Goal: Check status: Check status

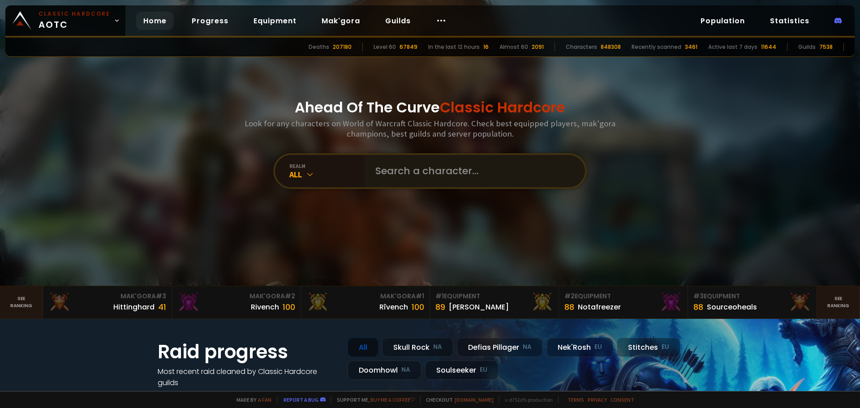
type input "Sneakychili"
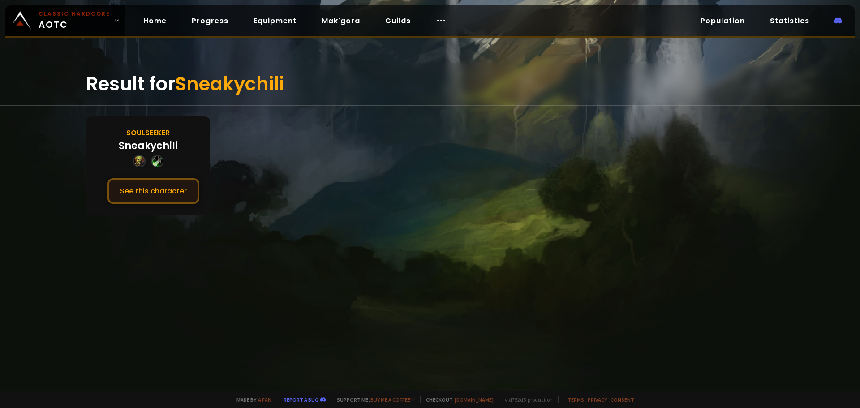
click at [171, 185] on button "See this character" at bounding box center [154, 191] width 92 height 26
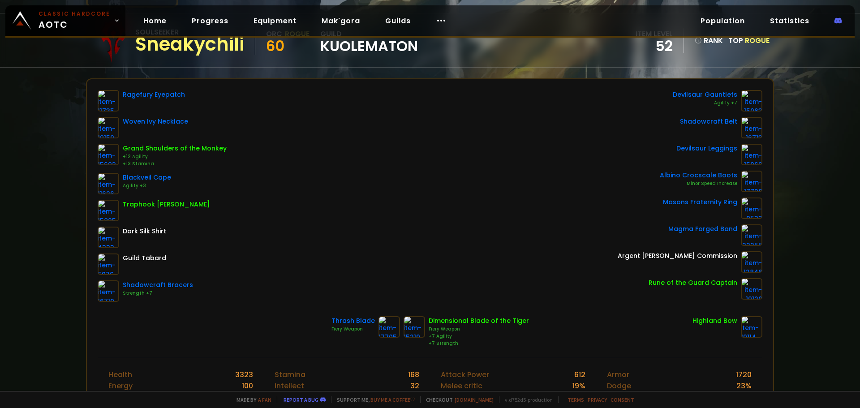
scroll to position [90, 0]
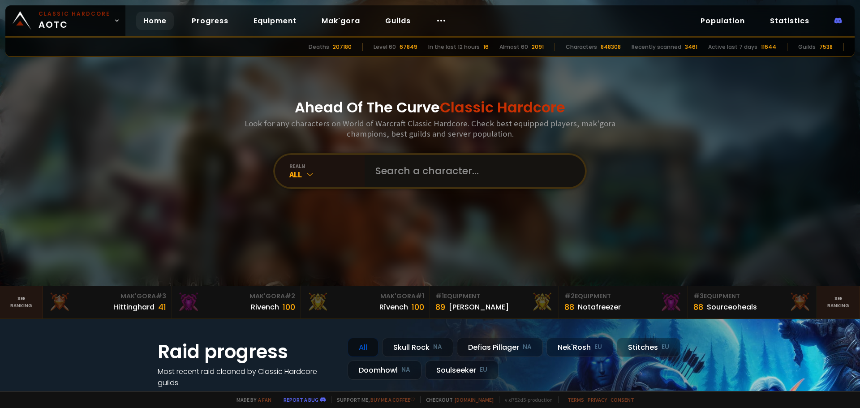
click at [428, 168] on input "text" at bounding box center [472, 171] width 204 height 32
paste input "Coolkatt"
type input "Coolkatt"
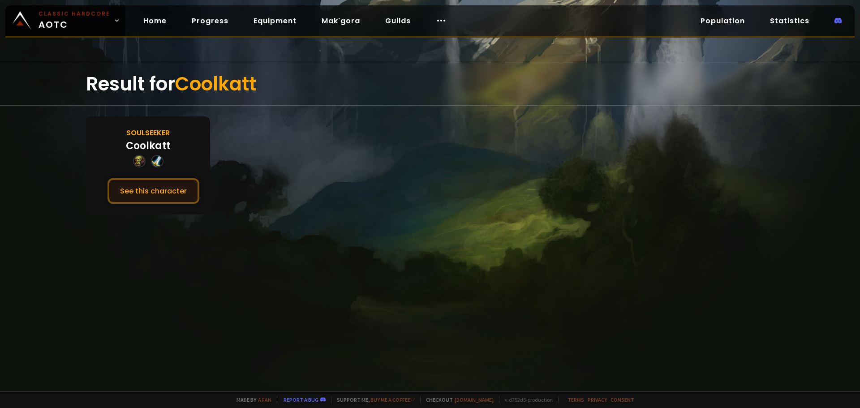
drag, startPoint x: 171, startPoint y: 189, endPoint x: 165, endPoint y: 189, distance: 5.8
click at [171, 189] on button "See this character" at bounding box center [154, 191] width 92 height 26
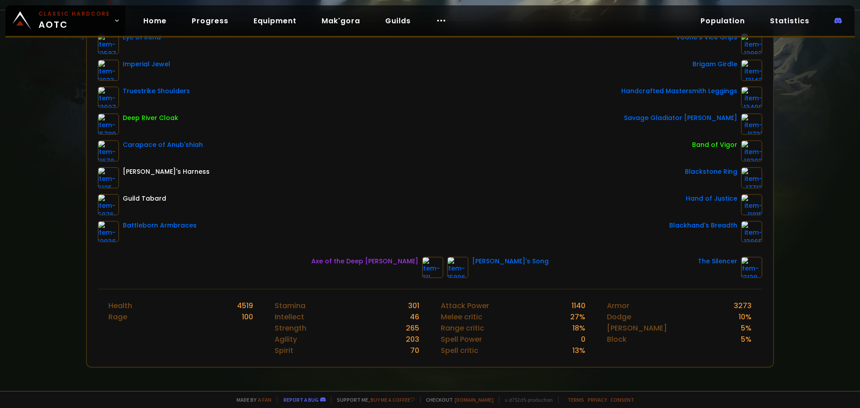
scroll to position [90, 0]
